Goal: Navigation & Orientation: Find specific page/section

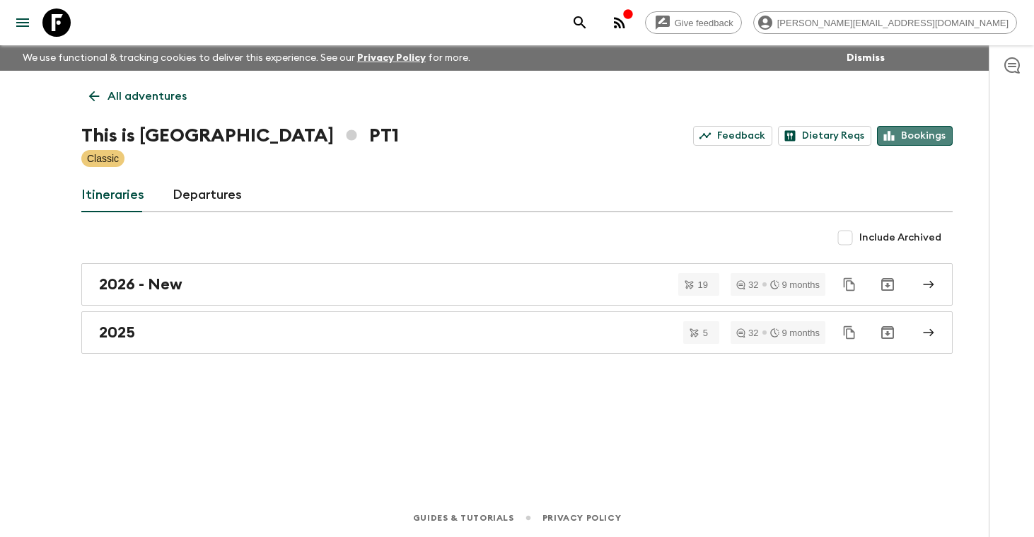
click at [926, 136] on link "Bookings" at bounding box center [915, 136] width 76 height 20
click at [135, 96] on p "All adventures" at bounding box center [146, 96] width 79 height 17
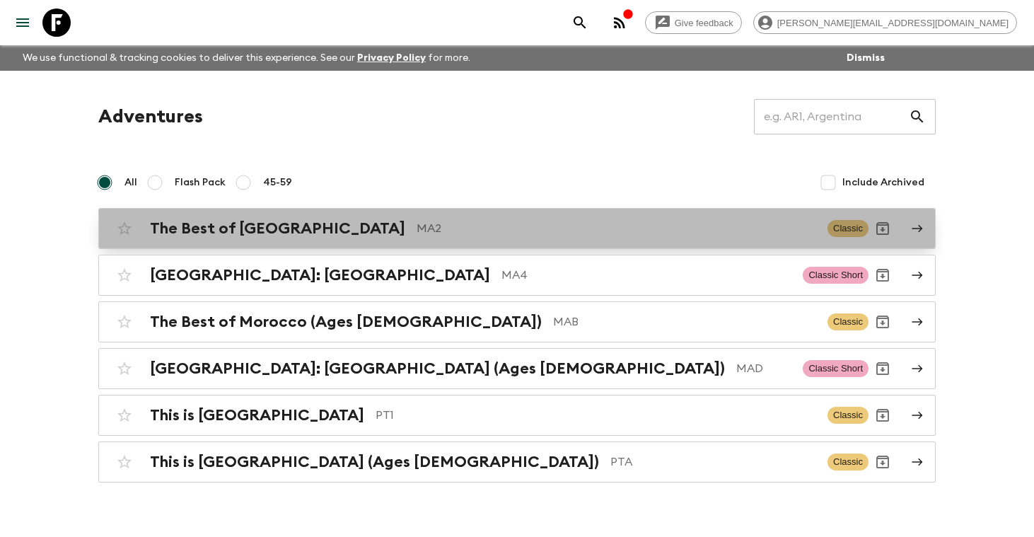
click at [208, 234] on h2 "The Best of [GEOGRAPHIC_DATA]" at bounding box center [277, 228] width 255 height 18
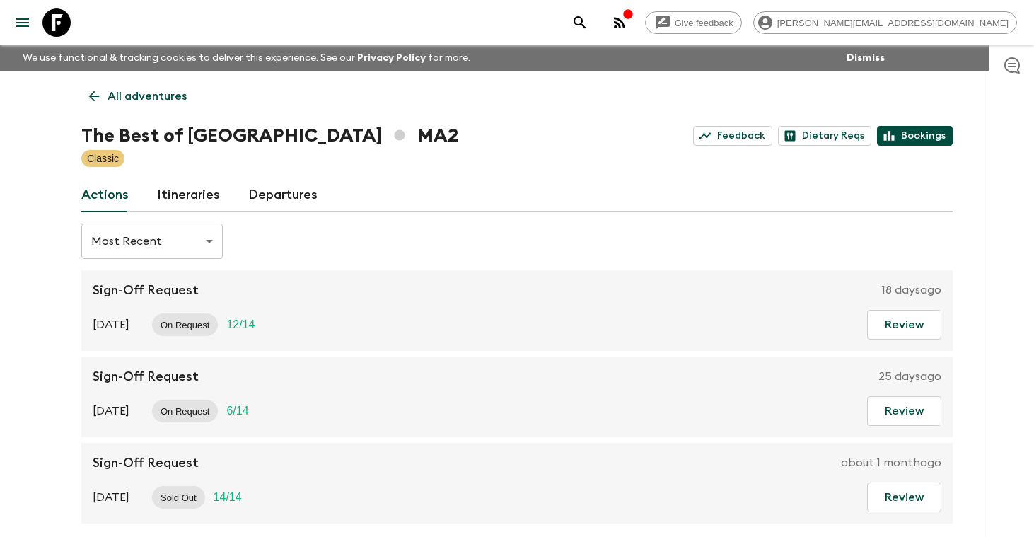
click at [923, 139] on link "Bookings" at bounding box center [915, 136] width 76 height 20
click at [129, 98] on p "All adventures" at bounding box center [146, 96] width 79 height 17
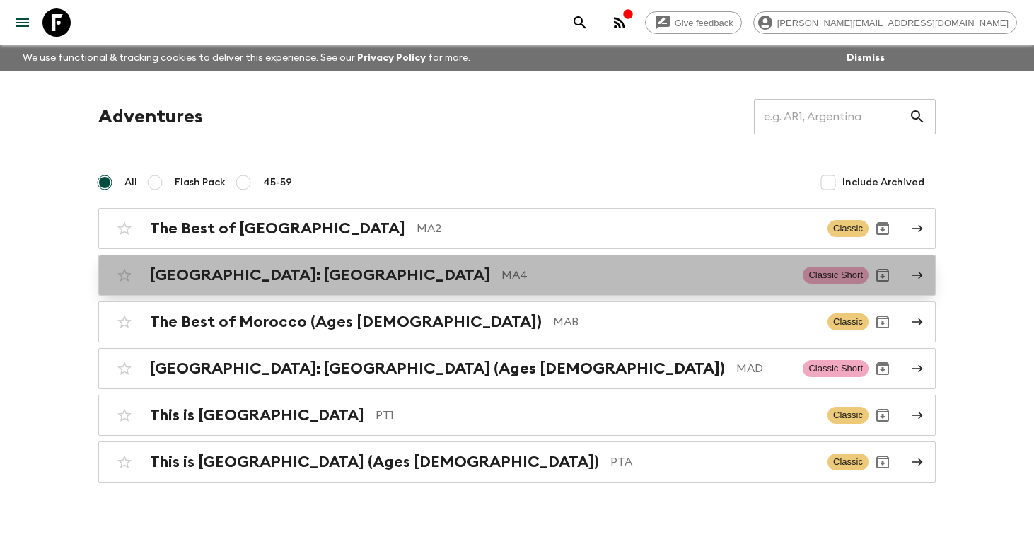
click at [231, 273] on h2 "[GEOGRAPHIC_DATA]: [GEOGRAPHIC_DATA]" at bounding box center [320, 275] width 340 height 18
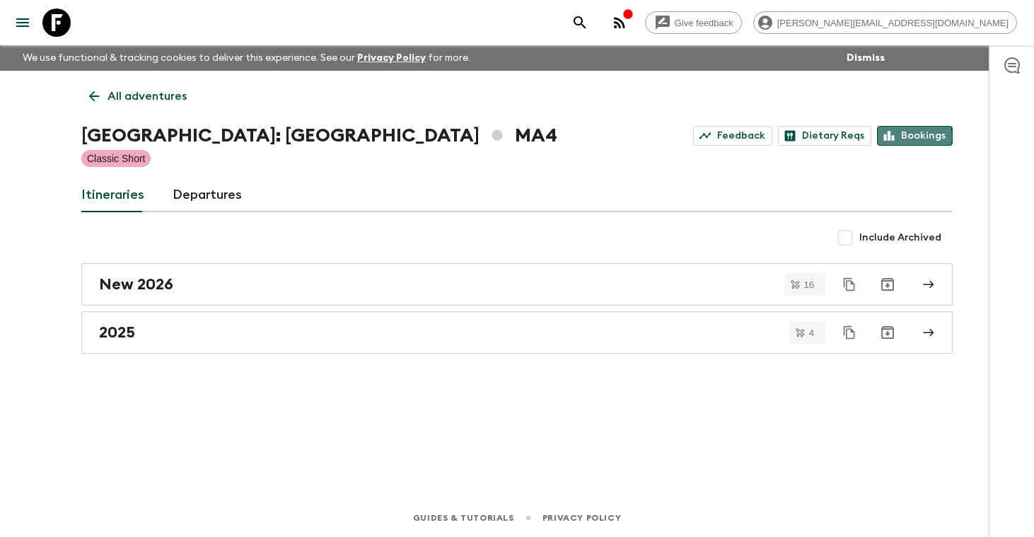
click at [908, 136] on link "Bookings" at bounding box center [915, 136] width 76 height 20
